Goal: Find specific page/section: Find specific page/section

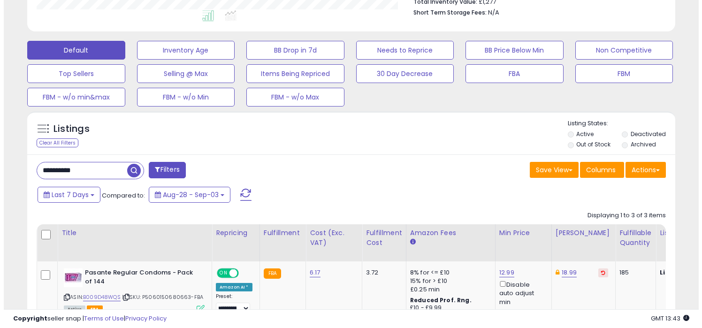
scroll to position [258, 0]
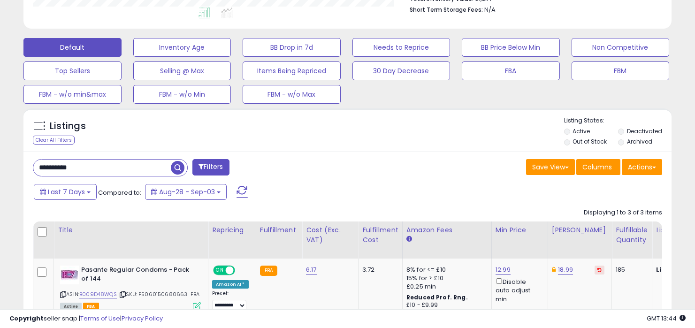
drag, startPoint x: 106, startPoint y: 163, endPoint x: 106, endPoint y: 158, distance: 5.6
click at [106, 158] on div "**********" at bounding box center [347, 314] width 648 height 324
paste input "text"
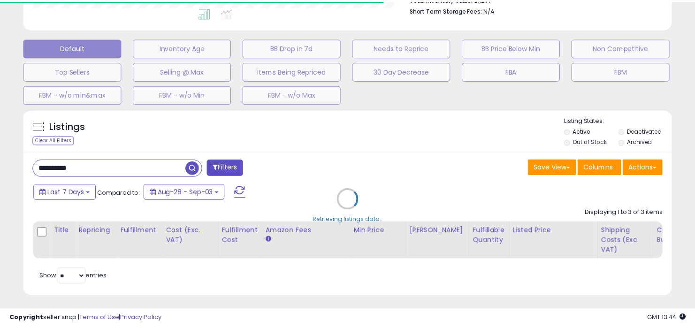
scroll to position [469313, 469130]
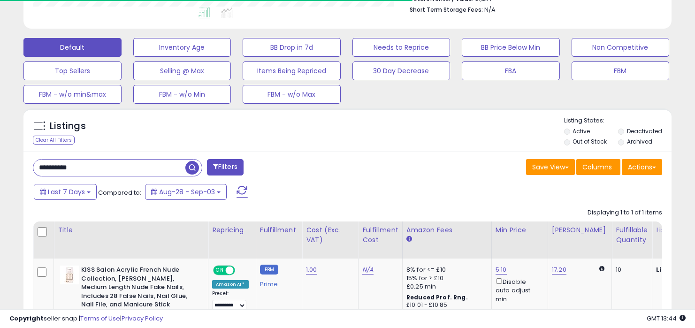
click at [388, 162] on div "Save View Save As New View Update Current View Columns Actions Import Export Vi…" at bounding box center [509, 168] width 322 height 18
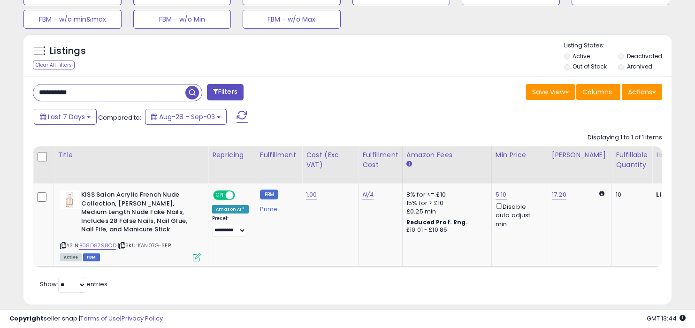
scroll to position [192, 375]
drag, startPoint x: 129, startPoint y: 92, endPoint x: 129, endPoint y: 80, distance: 11.7
click at [129, 80] on div "**********" at bounding box center [347, 191] width 648 height 228
paste input "text"
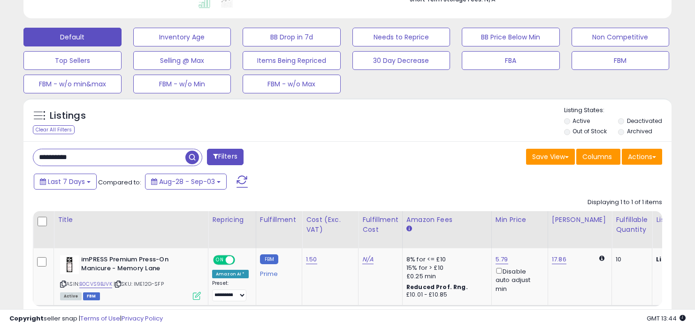
drag, startPoint x: 113, startPoint y: 156, endPoint x: 110, endPoint y: 138, distance: 18.5
click at [110, 138] on div "Listings Clear All Filters Active" at bounding box center [347, 221] width 648 height 246
paste input "text"
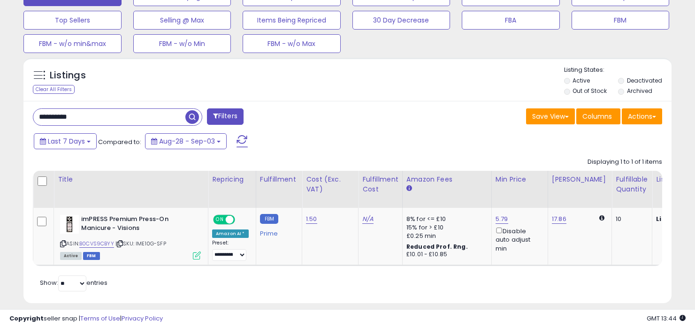
drag, startPoint x: 108, startPoint y: 120, endPoint x: 108, endPoint y: 106, distance: 13.6
click at [108, 107] on div "**********" at bounding box center [347, 202] width 648 height 202
paste input "text"
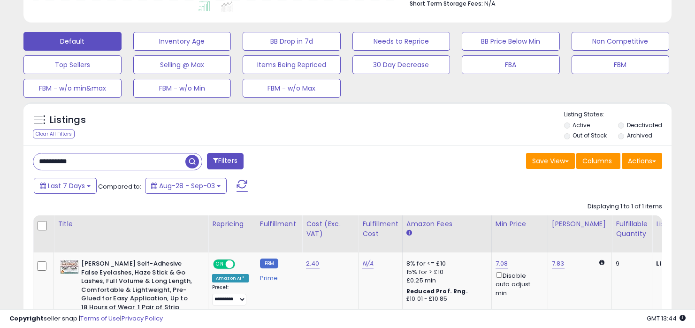
scroll to position [263, 0]
drag, startPoint x: 156, startPoint y: 165, endPoint x: 158, endPoint y: 135, distance: 29.6
click at [156, 145] on div "Listings Clear All Filters Active" at bounding box center [347, 247] width 648 height 289
paste input "text"
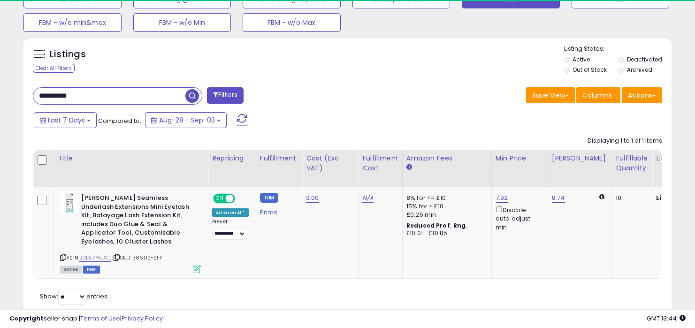
scroll to position [0, 0]
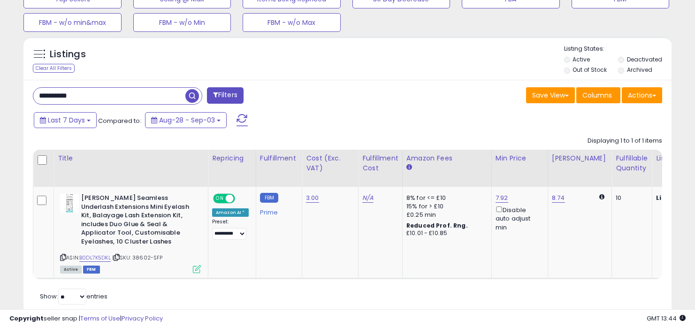
drag, startPoint x: 146, startPoint y: 98, endPoint x: 146, endPoint y: 78, distance: 19.7
click at [146, 78] on div "Listings Clear All Filters Active" at bounding box center [347, 177] width 648 height 280
paste input "text"
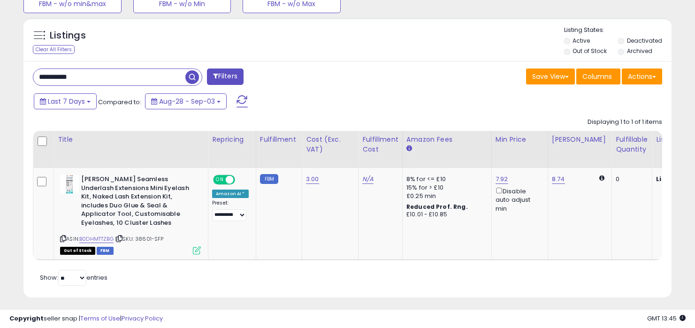
drag, startPoint x: 136, startPoint y: 77, endPoint x: 139, endPoint y: 50, distance: 26.4
click at [139, 50] on div "Listings Clear All Filters Active" at bounding box center [347, 158] width 648 height 280
paste input "text"
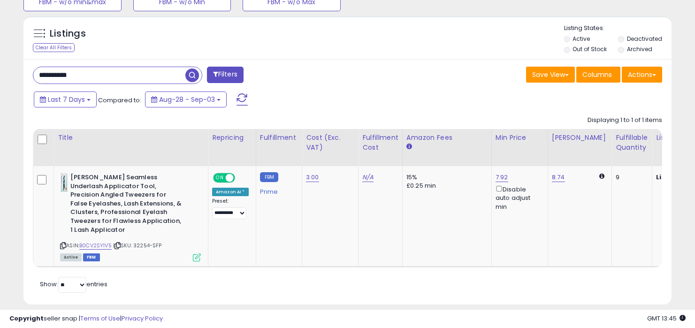
click at [93, 54] on div "Listings Clear All Filters Active" at bounding box center [347, 160] width 648 height 289
paste input "text"
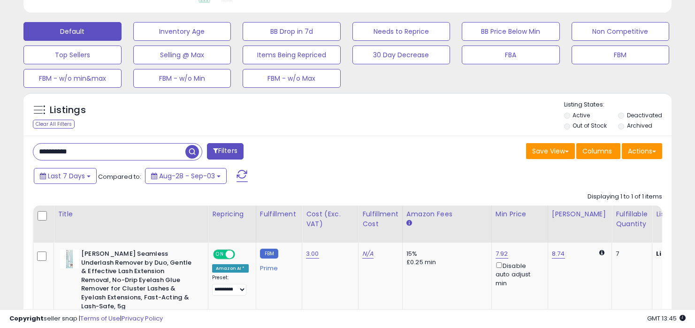
drag, startPoint x: 159, startPoint y: 151, endPoint x: 159, endPoint y: 124, distance: 26.8
click at [159, 128] on div "Listings Clear All Filters Active" at bounding box center [347, 236] width 648 height 289
paste input "text"
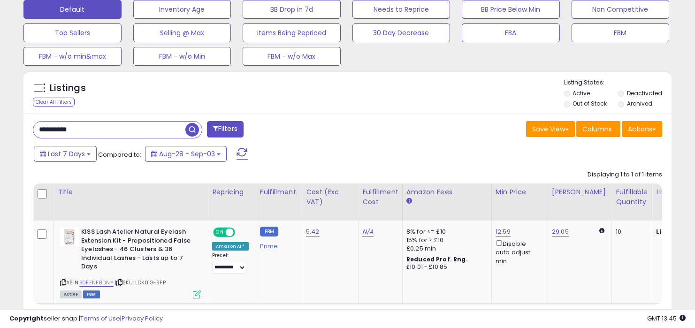
drag, startPoint x: 131, startPoint y: 132, endPoint x: 131, endPoint y: 118, distance: 14.1
click at [131, 122] on input "**********" at bounding box center [109, 130] width 152 height 16
paste input "text"
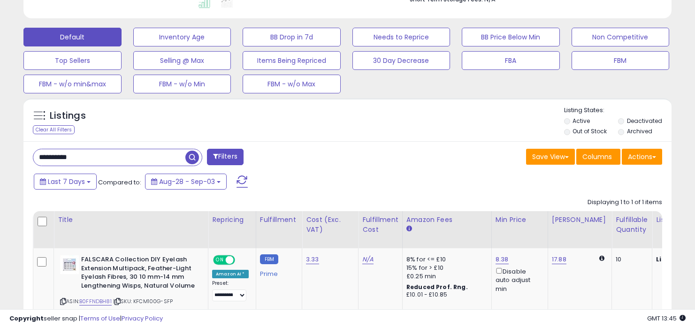
drag, startPoint x: 128, startPoint y: 161, endPoint x: 128, endPoint y: 146, distance: 15.0
click at [128, 147] on div "**********" at bounding box center [347, 250] width 648 height 219
paste input "text"
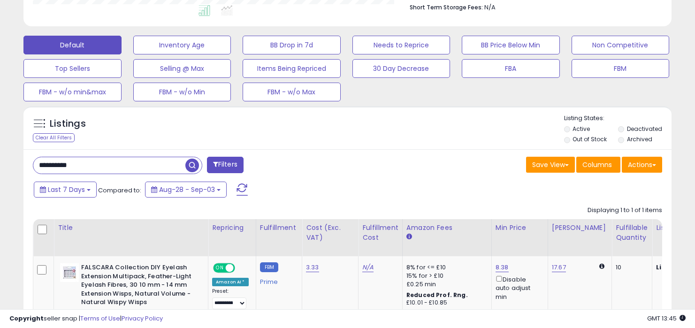
drag, startPoint x: 142, startPoint y: 167, endPoint x: 142, endPoint y: 123, distance: 43.7
click at [142, 126] on div "Listings Clear All Filters Active" at bounding box center [347, 241] width 648 height 271
paste input "text"
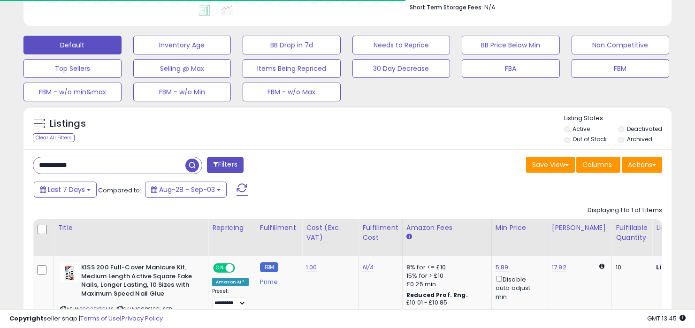
click at [422, 189] on div "Last 7 Days Compared to: Aug-28 - Sep-03" at bounding box center [267, 190] width 472 height 21
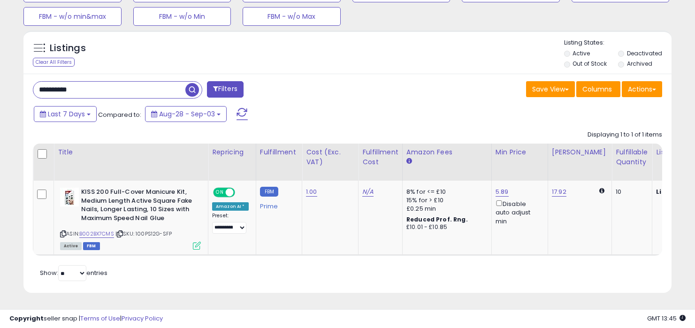
drag, startPoint x: 133, startPoint y: 79, endPoint x: 138, endPoint y: 62, distance: 17.5
click at [137, 62] on div "Listings Clear All Filters Active" at bounding box center [347, 162] width 648 height 262
paste input "text"
type input "**********"
